Goal: Task Accomplishment & Management: Manage account settings

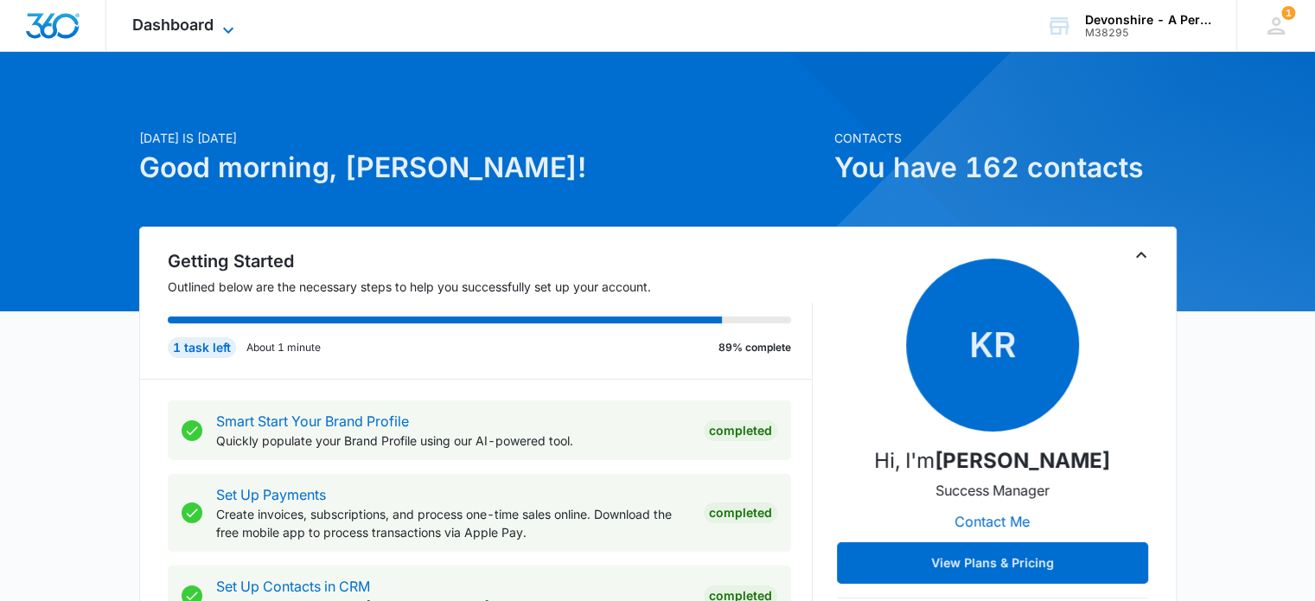
click at [187, 23] on span "Dashboard" at bounding box center [172, 25] width 81 height 18
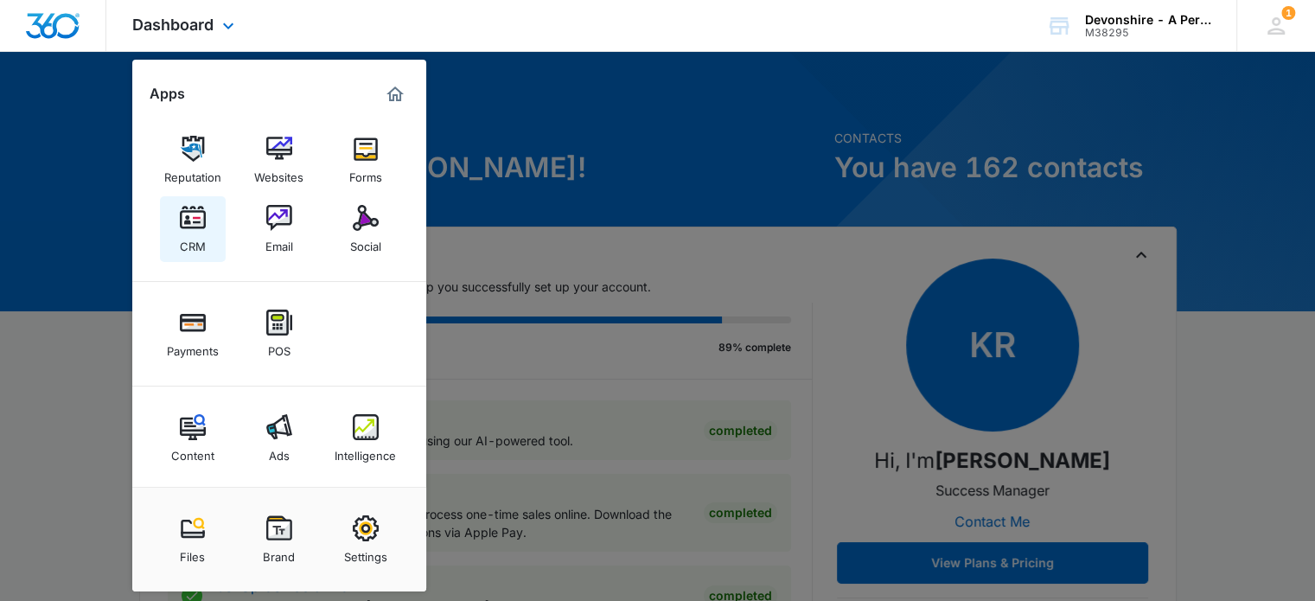
click at [196, 217] on img at bounding box center [193, 218] width 26 height 26
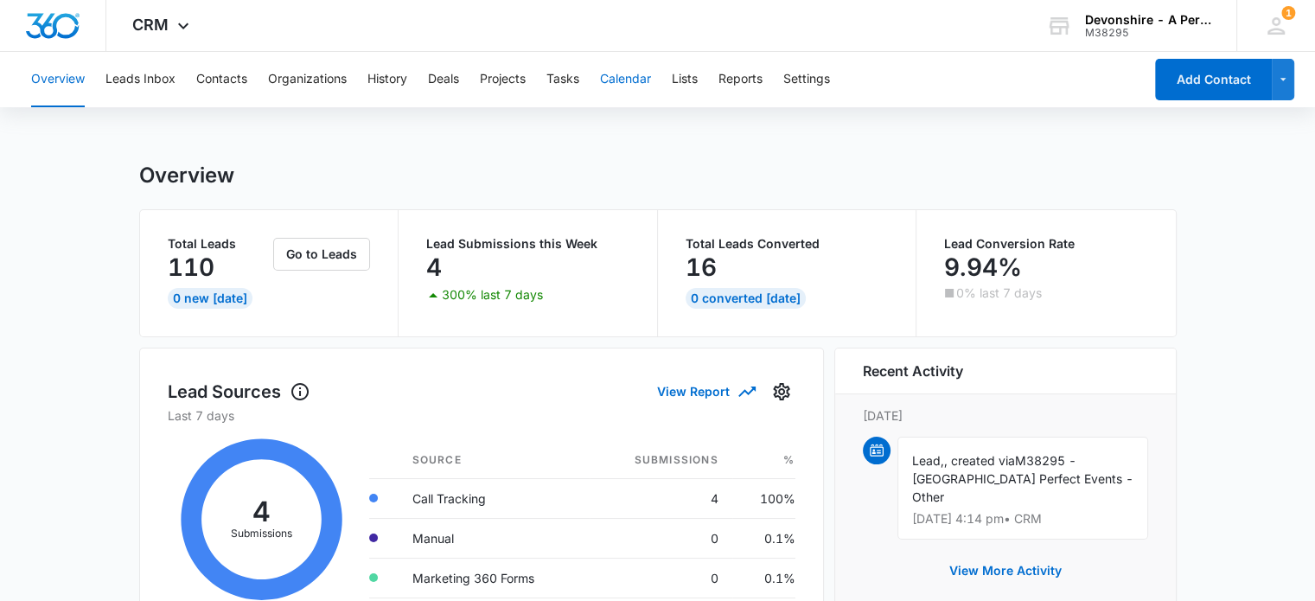
click at [634, 79] on button "Calendar" at bounding box center [625, 79] width 51 height 55
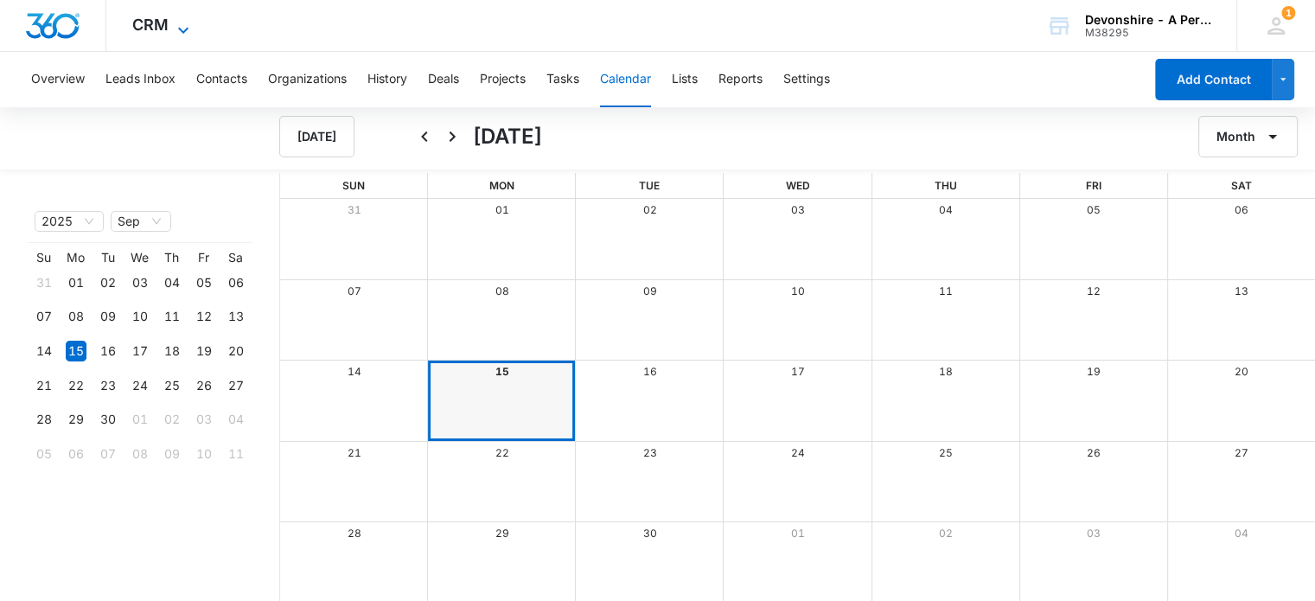
click at [154, 29] on span "CRM" at bounding box center [150, 25] width 36 height 18
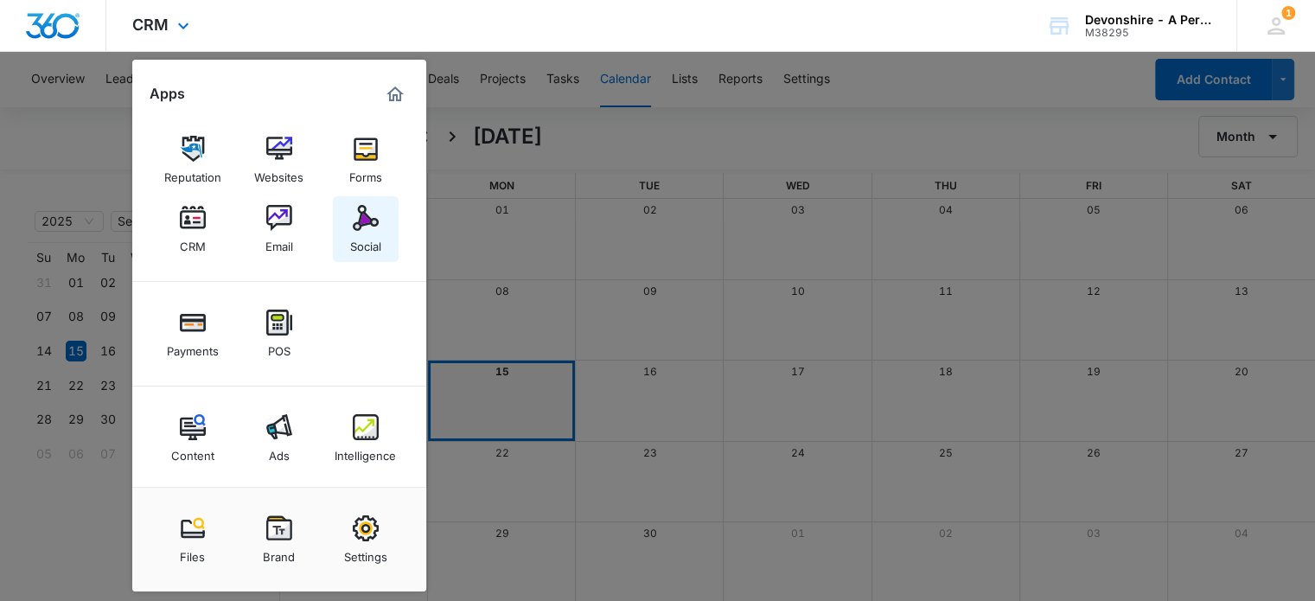
click at [364, 221] on img at bounding box center [366, 218] width 26 height 26
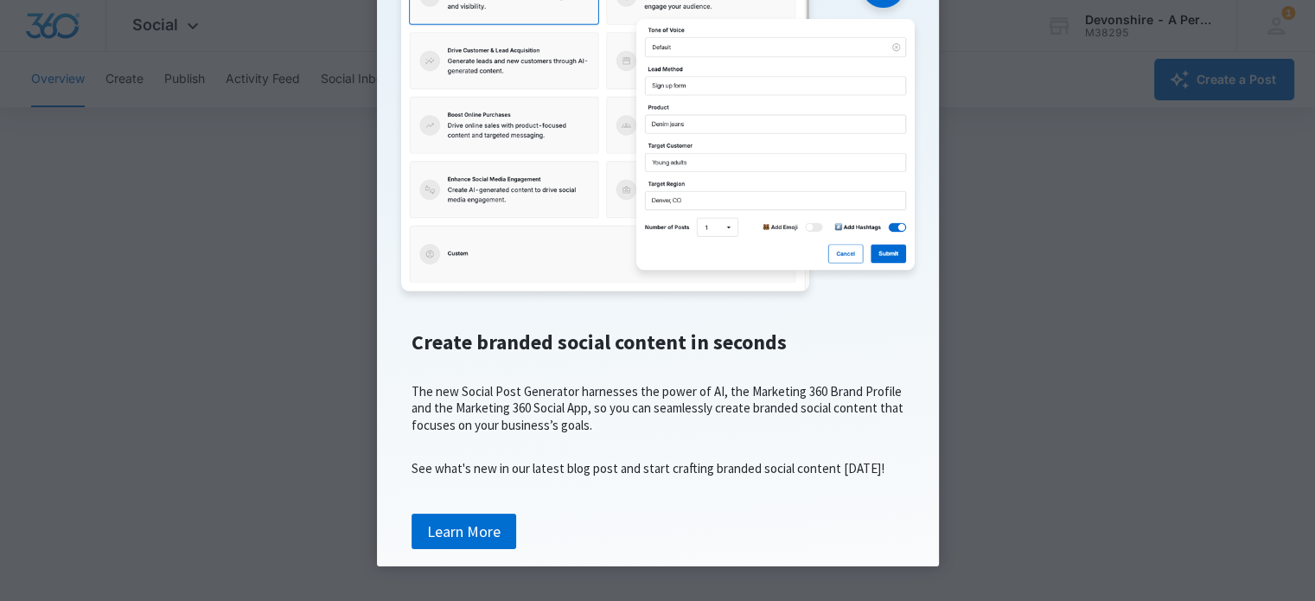
scroll to position [4, 0]
click at [461, 534] on link "Learn More" at bounding box center [464, 532] width 105 height 36
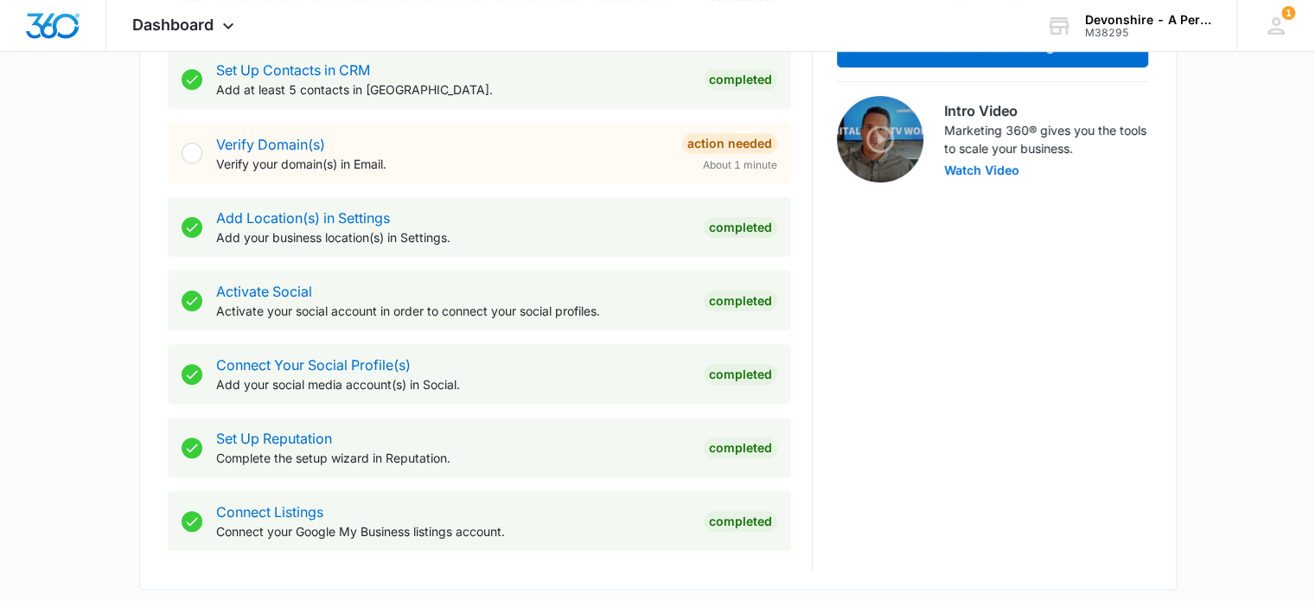
scroll to position [553, 0]
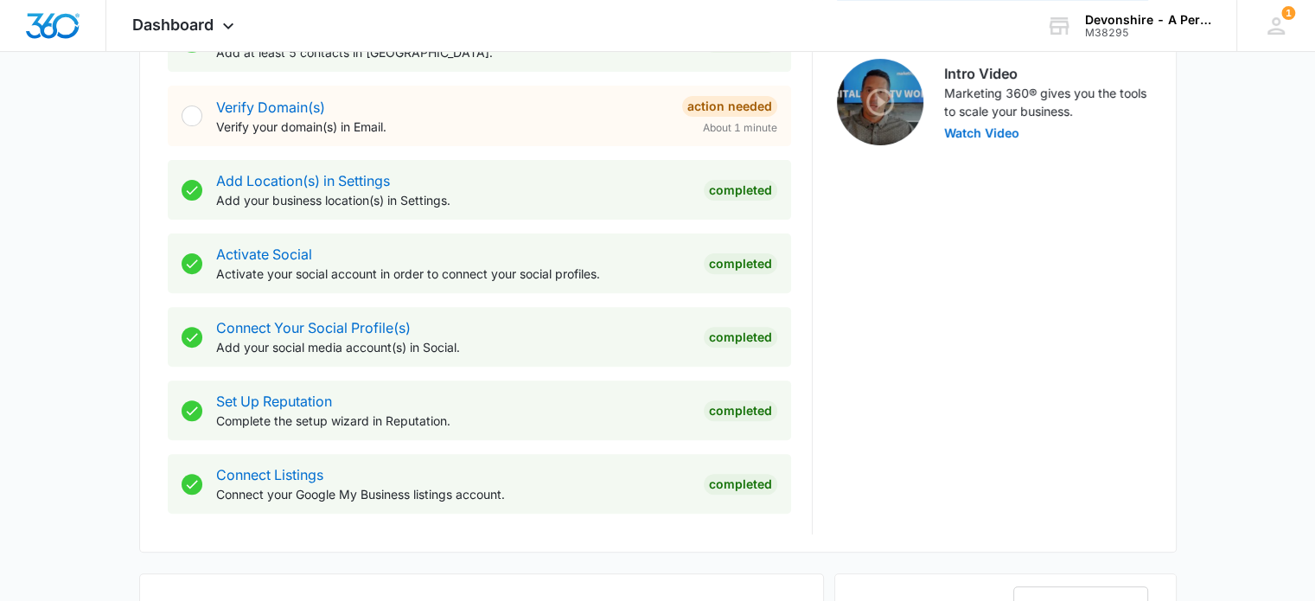
click at [193, 116] on div at bounding box center [192, 116] width 21 height 21
click at [265, 101] on link "Verify Domain(s)" at bounding box center [270, 107] width 109 height 17
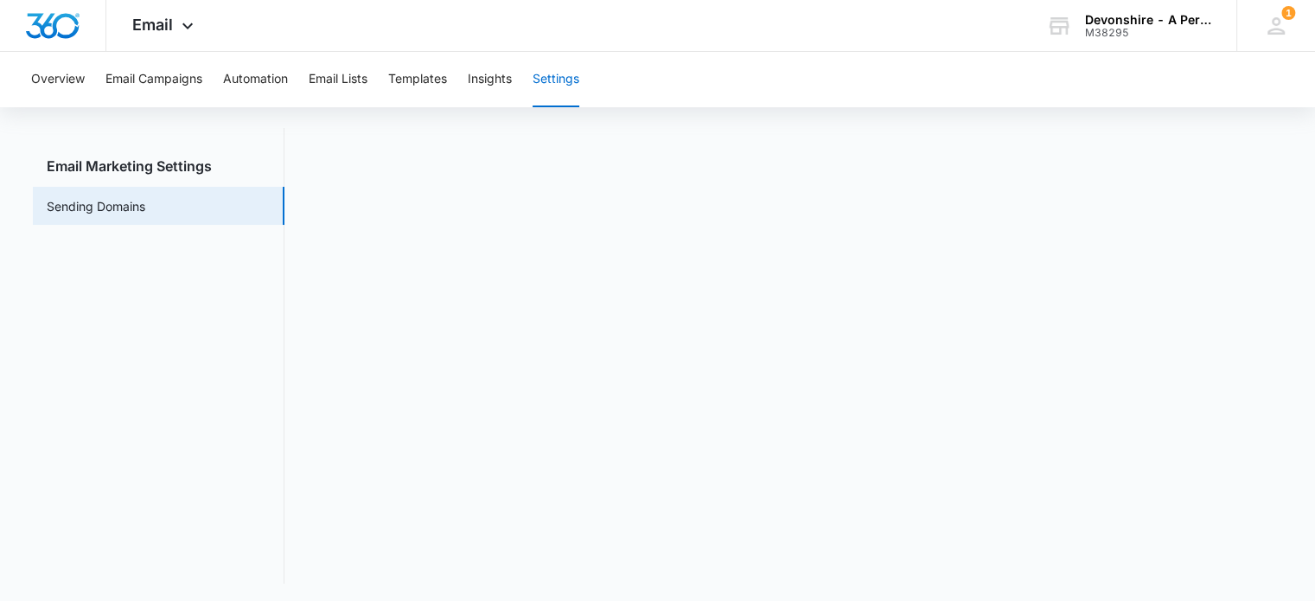
scroll to position [38, 0]
